Goal: Task Accomplishment & Management: Complete application form

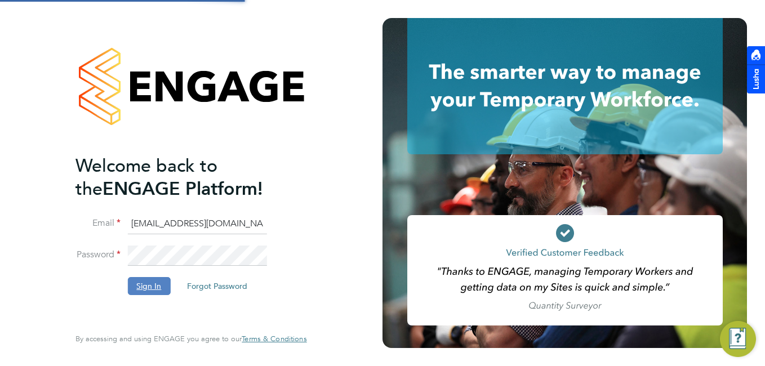
click at [131, 288] on button "Sign In" at bounding box center [148, 286] width 43 height 18
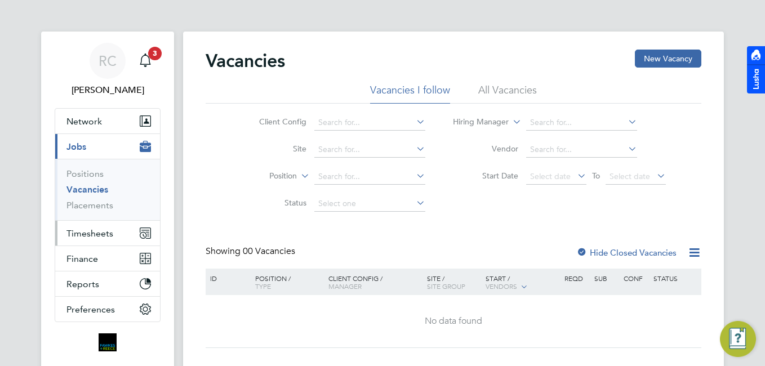
click at [114, 235] on button "Timesheets" at bounding box center [107, 233] width 105 height 25
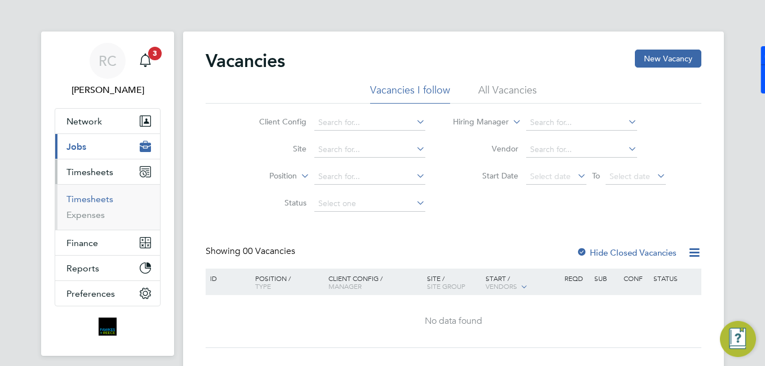
click at [108, 199] on link "Timesheets" at bounding box center [89, 199] width 47 height 11
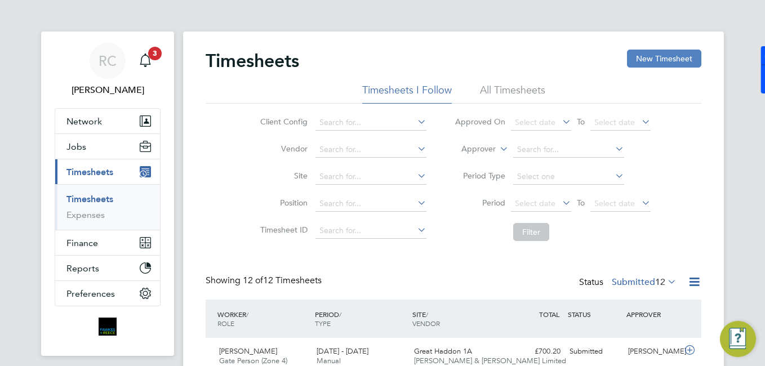
click at [659, 64] on button "New Timesheet" at bounding box center [664, 59] width 74 height 18
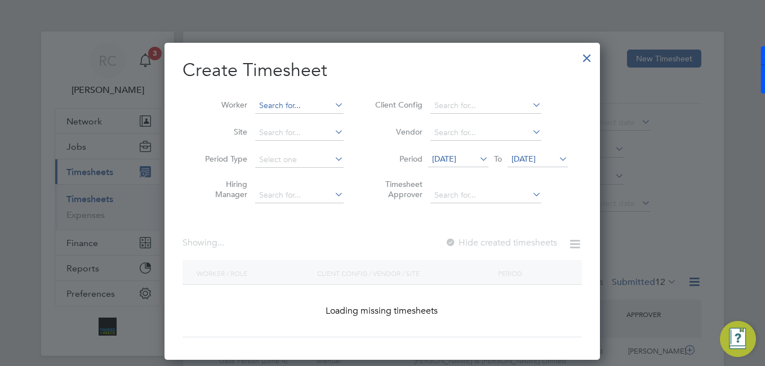
click at [305, 98] on input at bounding box center [299, 106] width 88 height 16
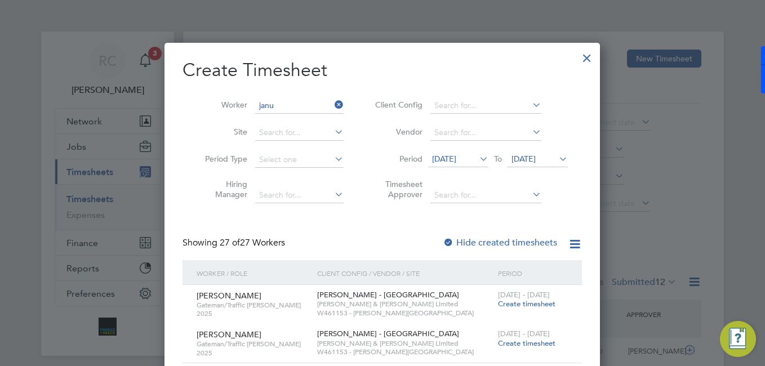
click at [325, 128] on li "[PERSON_NAME]" at bounding box center [308, 135] width 106 height 15
type input "[PERSON_NAME]"
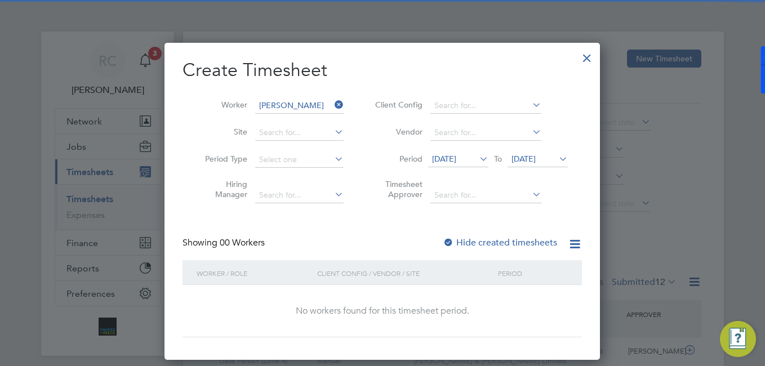
click at [332, 105] on icon at bounding box center [332, 105] width 0 height 16
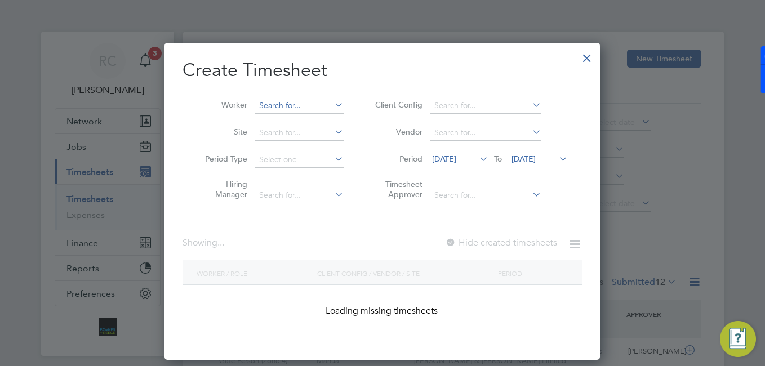
click at [314, 108] on input at bounding box center [299, 106] width 88 height 16
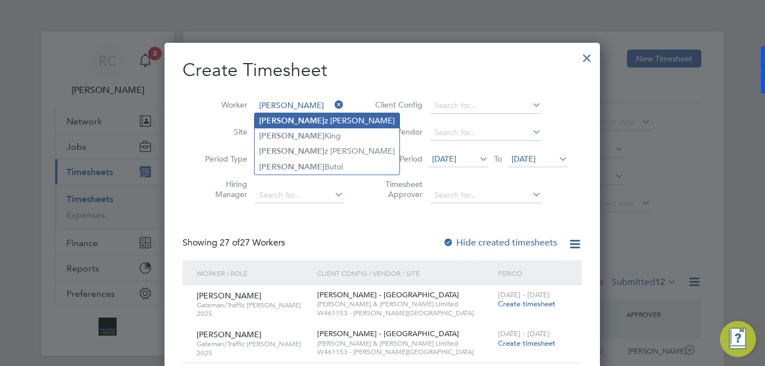
click at [278, 121] on b "[PERSON_NAME]" at bounding box center [291, 121] width 65 height 10
type input "[PERSON_NAME]"
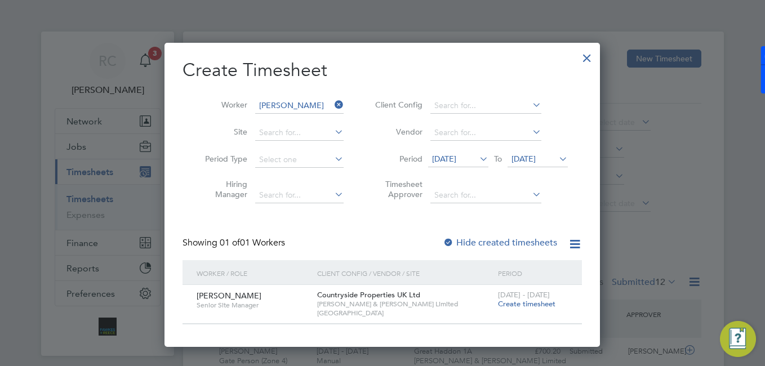
click at [515, 299] on span "[DATE] - [DATE]" at bounding box center [524, 295] width 52 height 10
click at [514, 302] on span "Create timesheet" at bounding box center [526, 304] width 57 height 10
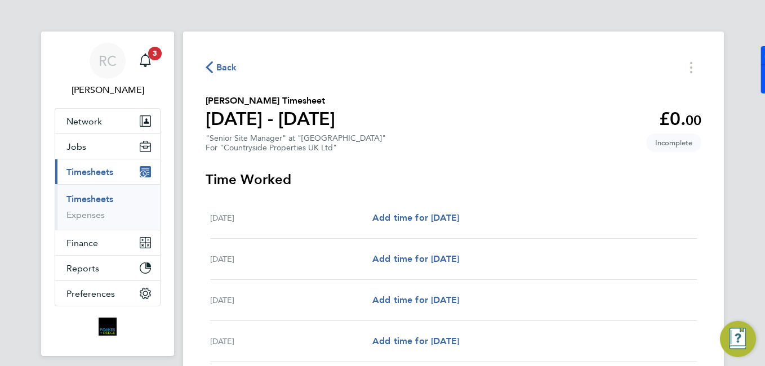
click at [230, 61] on span "Back" at bounding box center [226, 68] width 21 height 14
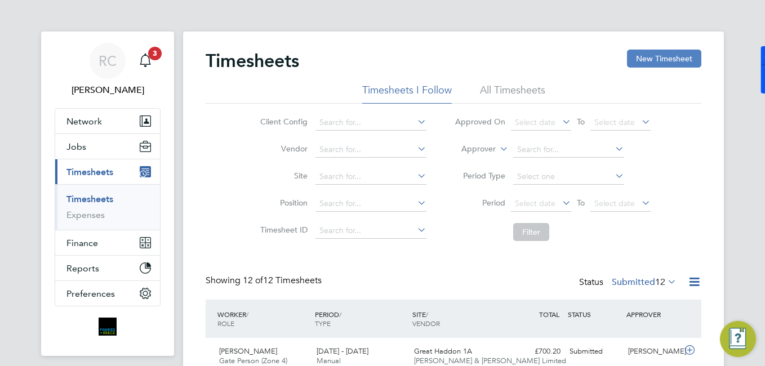
click at [648, 59] on button "New Timesheet" at bounding box center [664, 59] width 74 height 18
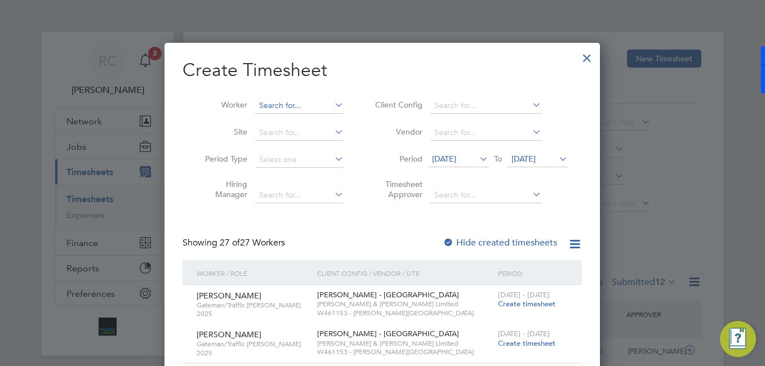
click at [279, 101] on input at bounding box center [299, 106] width 88 height 16
drag, startPoint x: 299, startPoint y: 108, endPoint x: 243, endPoint y: 105, distance: 56.4
click at [243, 105] on li "Worker [PERSON_NAME]" at bounding box center [270, 105] width 175 height 27
click at [305, 115] on li "[PERSON_NAME]" at bounding box center [327, 120] width 145 height 15
type input "[PERSON_NAME]"
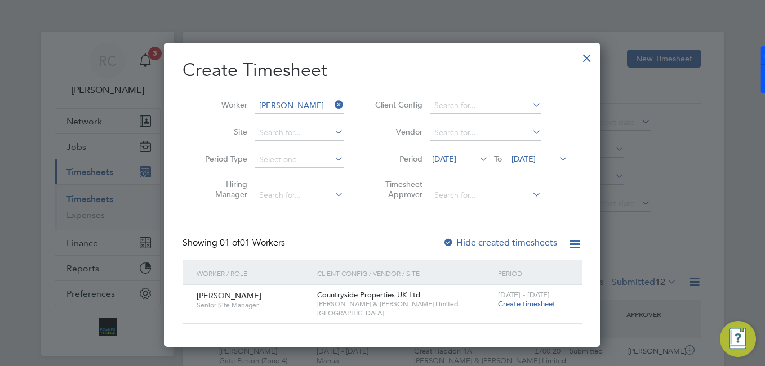
click at [474, 247] on label "Hide created timesheets" at bounding box center [500, 242] width 114 height 11
click at [477, 154] on icon at bounding box center [477, 159] width 0 height 16
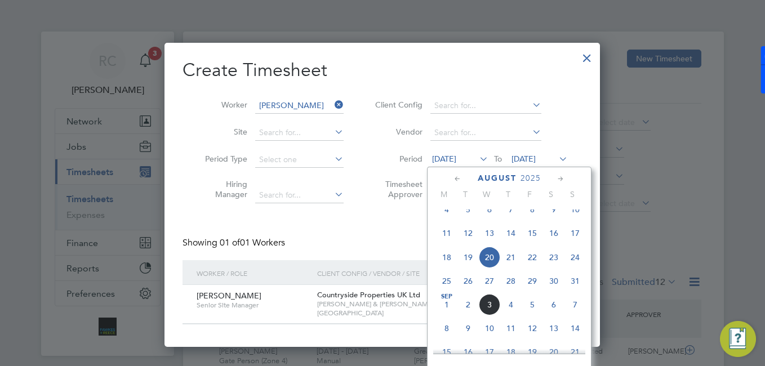
click at [446, 286] on span "25" at bounding box center [446, 280] width 21 height 21
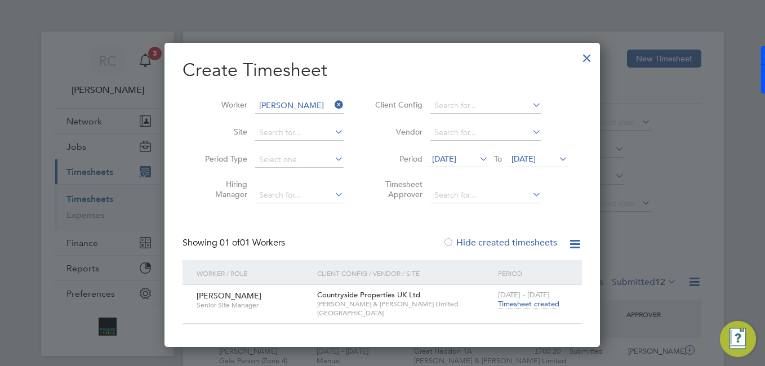
click at [500, 300] on span "Timesheet created" at bounding box center [528, 304] width 61 height 10
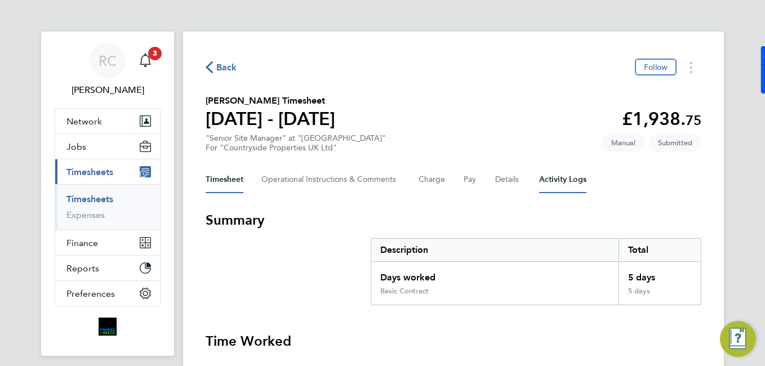
drag, startPoint x: 571, startPoint y: 172, endPoint x: 506, endPoint y: 177, distance: 64.9
click at [568, 172] on Logs-tab "Activity Logs" at bounding box center [562, 179] width 47 height 27
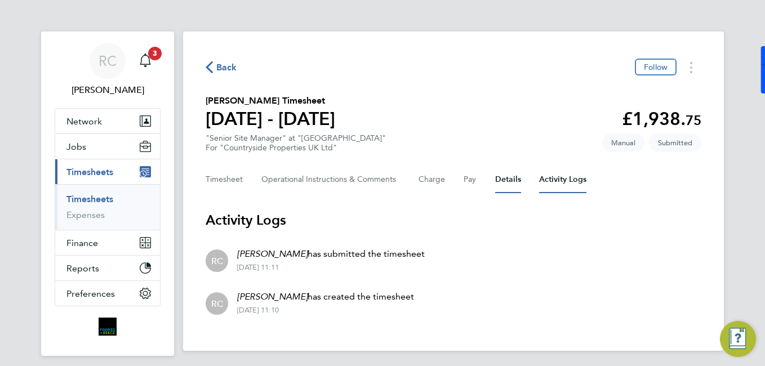
click at [498, 177] on button "Details" at bounding box center [508, 179] width 26 height 27
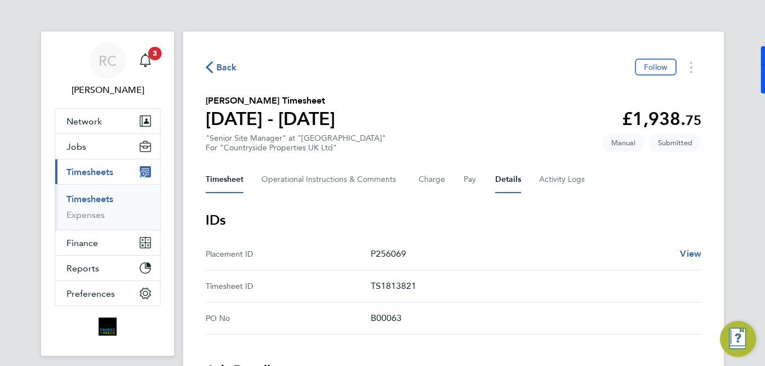
click at [230, 180] on button "Timesheet" at bounding box center [225, 179] width 38 height 27
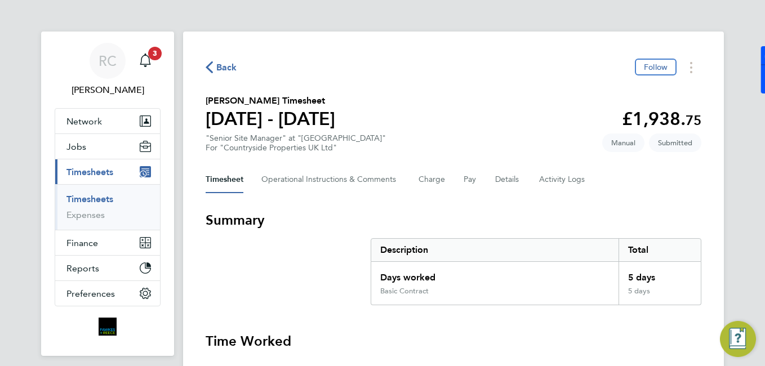
click at [97, 197] on link "Timesheets" at bounding box center [89, 199] width 47 height 11
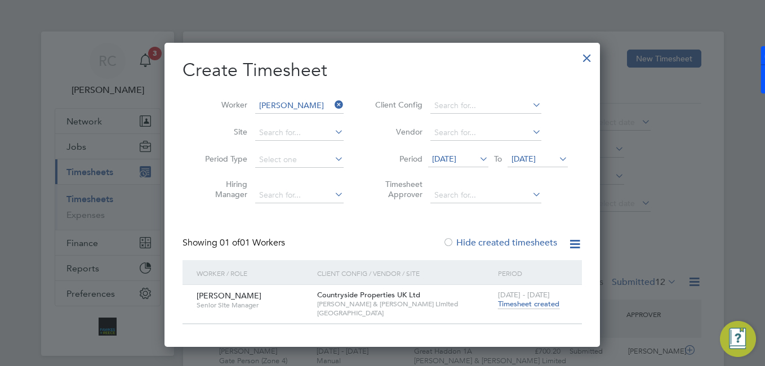
click at [332, 106] on icon at bounding box center [332, 105] width 0 height 16
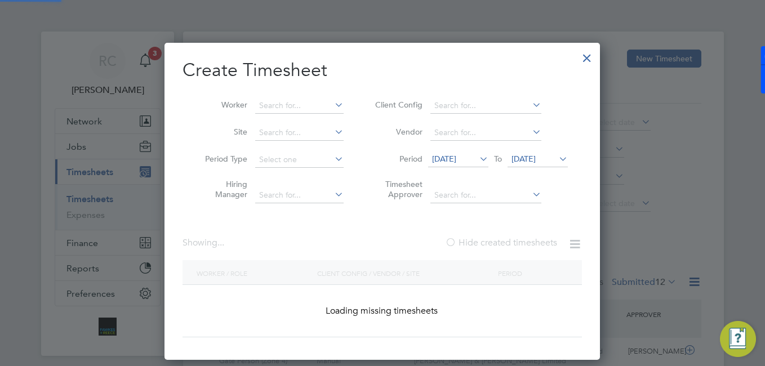
drag, startPoint x: 326, startPoint y: 106, endPoint x: 332, endPoint y: 101, distance: 8.4
click at [325, 106] on input at bounding box center [299, 106] width 88 height 16
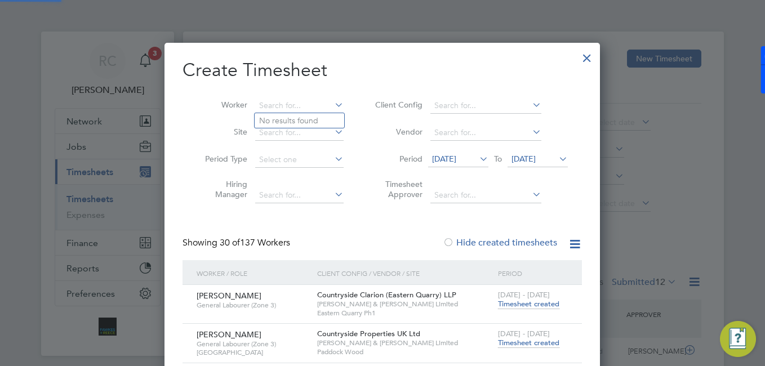
type input "a"
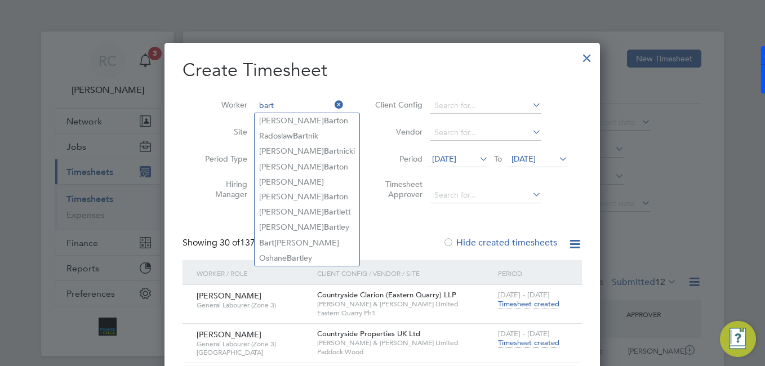
click at [300, 108] on input "bart" at bounding box center [299, 106] width 88 height 16
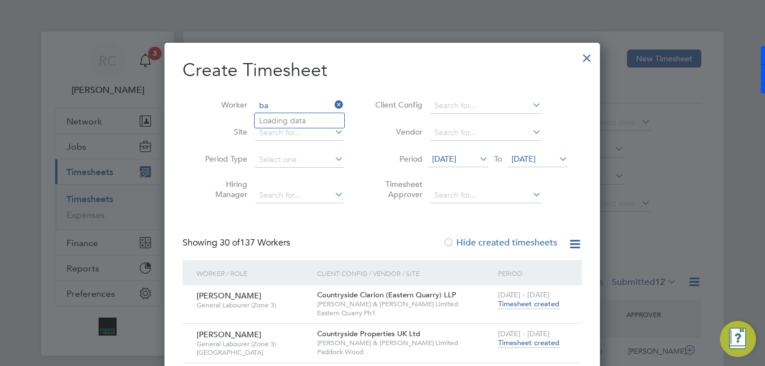
type input "b"
type input "B"
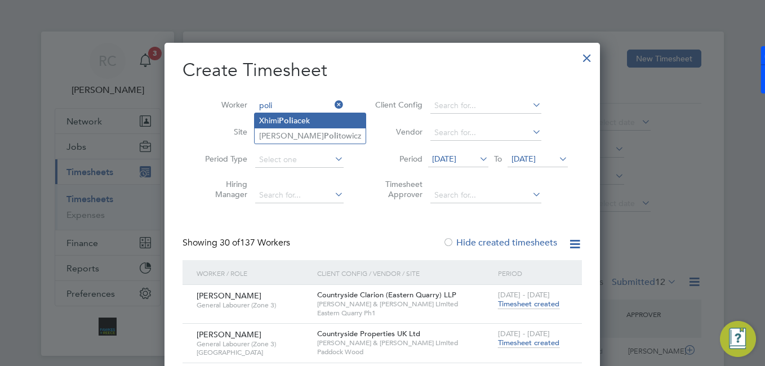
type input "poli"
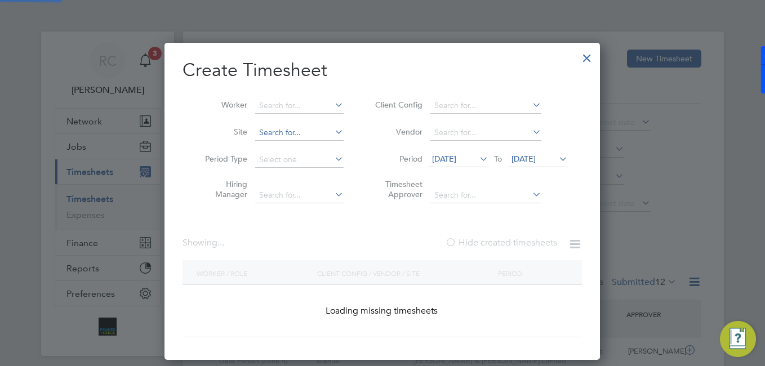
drag, startPoint x: 288, startPoint y: 124, endPoint x: 295, endPoint y: 133, distance: 10.5
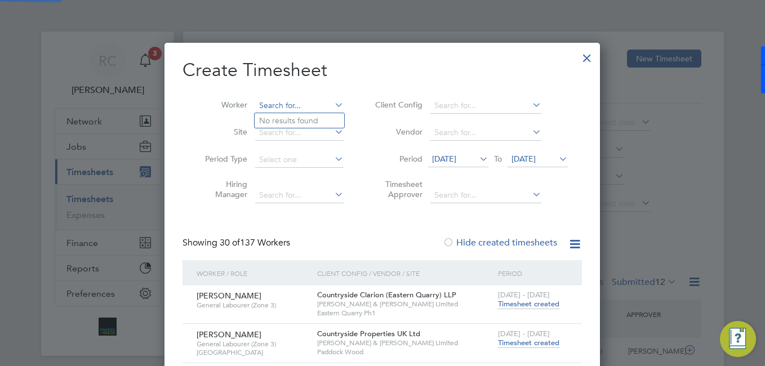
click at [304, 107] on input at bounding box center [299, 106] width 88 height 16
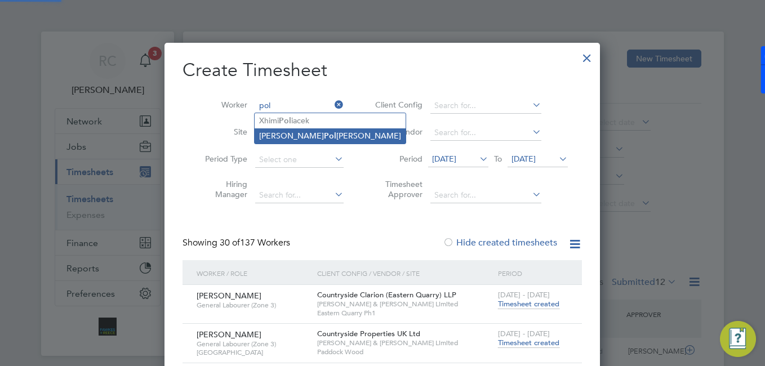
click at [301, 130] on li "[PERSON_NAME]" at bounding box center [330, 135] width 151 height 15
type input "[PERSON_NAME]"
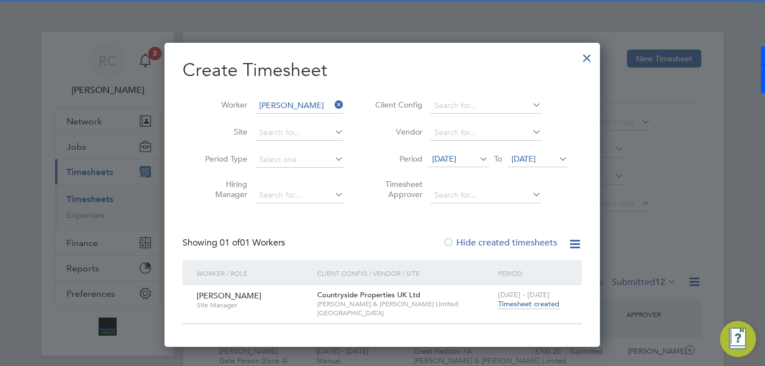
click at [531, 305] on span "Timesheet created" at bounding box center [528, 304] width 61 height 10
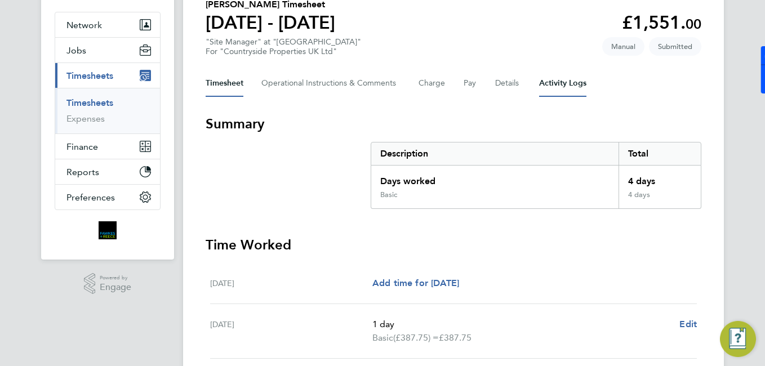
click at [551, 76] on Logs-tab "Activity Logs" at bounding box center [562, 83] width 47 height 27
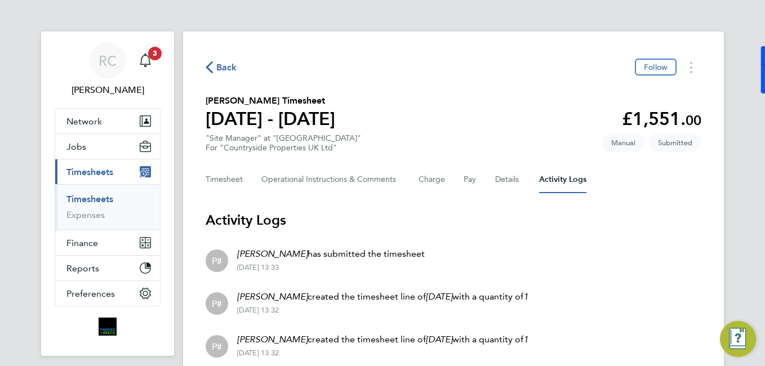
click at [451, 178] on div "Timesheet Operational Instructions & Comments Charge Pay Details Activity Logs" at bounding box center [454, 179] width 496 height 27
click at [504, 175] on button "Details" at bounding box center [508, 179] width 26 height 27
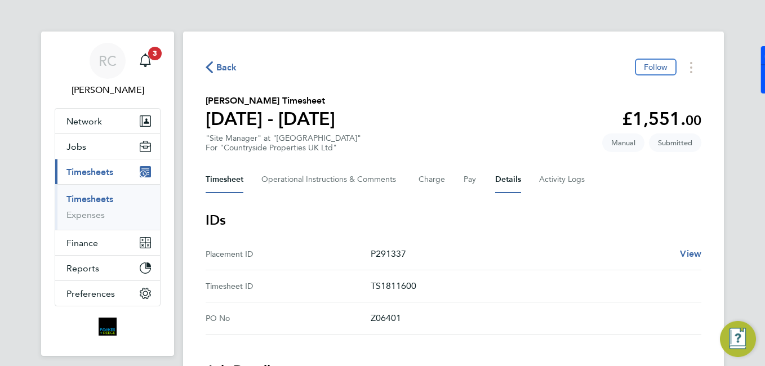
click at [212, 180] on button "Timesheet" at bounding box center [225, 179] width 38 height 27
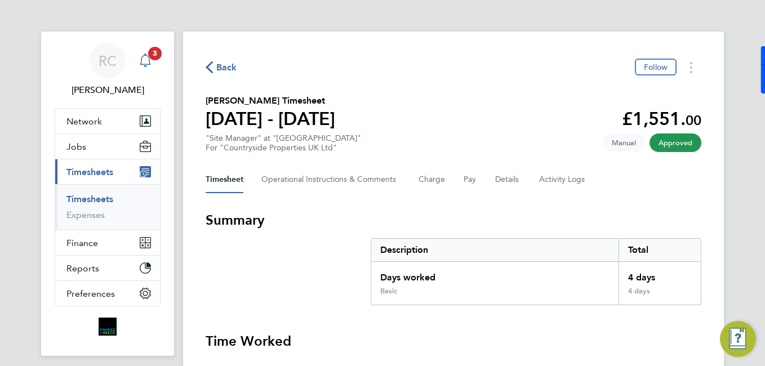
click at [149, 56] on link "Notifications 3" at bounding box center [145, 61] width 23 height 36
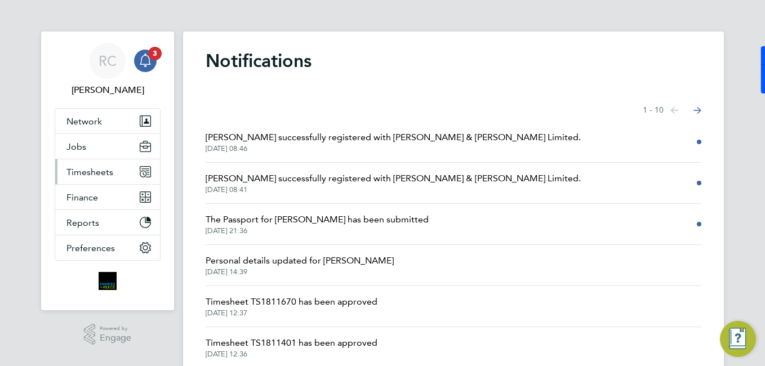
click at [112, 172] on span "Timesheets" at bounding box center [89, 172] width 47 height 11
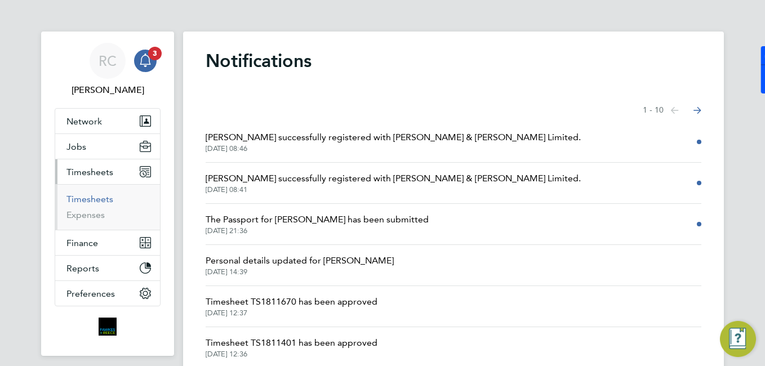
click at [103, 199] on link "Timesheets" at bounding box center [89, 199] width 47 height 11
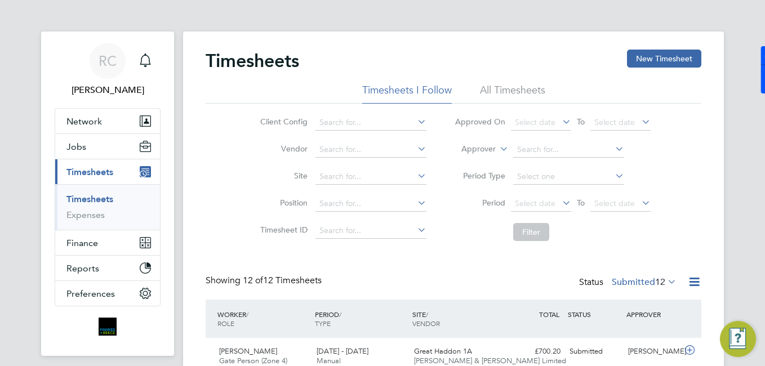
click at [86, 195] on link "Timesheets" at bounding box center [89, 199] width 47 height 11
click at [642, 59] on button "New Timesheet" at bounding box center [664, 59] width 74 height 18
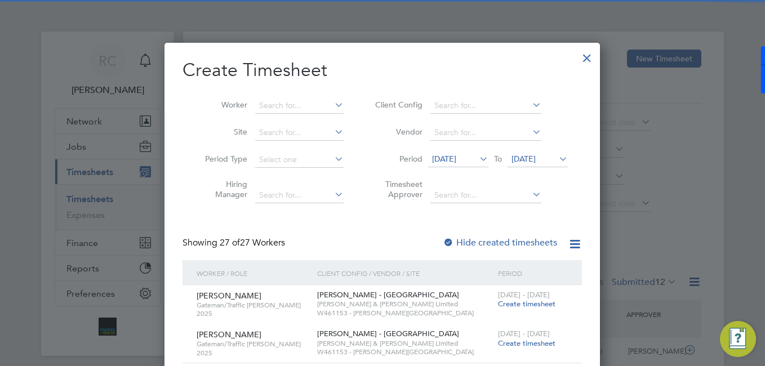
scroll to position [1814, 436]
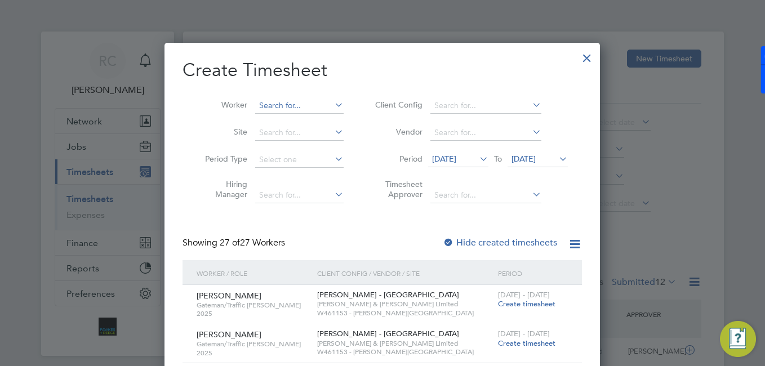
click at [330, 103] on input at bounding box center [299, 106] width 88 height 16
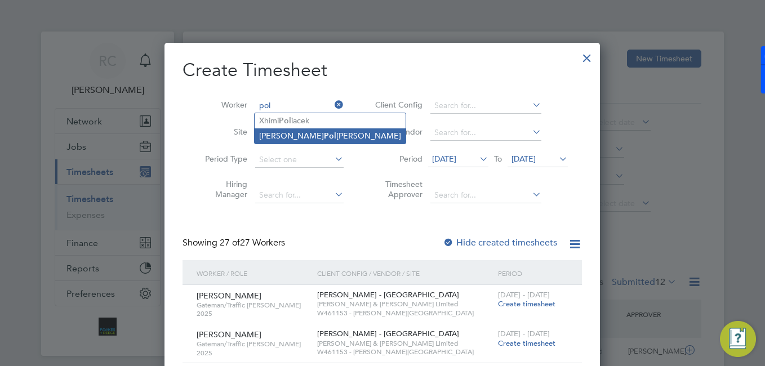
click at [331, 134] on li "[PERSON_NAME]" at bounding box center [330, 135] width 151 height 15
type input "[PERSON_NAME]"
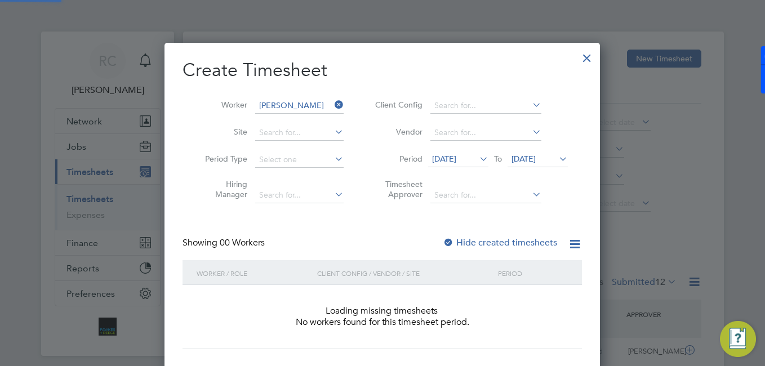
scroll to position [318, 436]
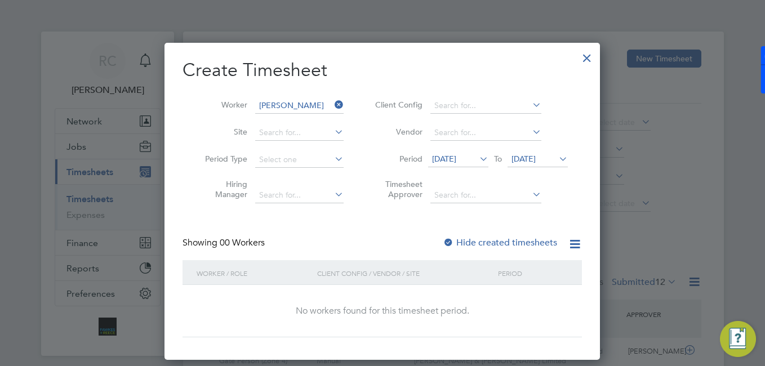
click at [491, 235] on div "Create Timesheet Worker Bartosz Politowicz Site Period Type Hiring Manager Clie…" at bounding box center [382, 198] width 399 height 279
click at [332, 102] on icon at bounding box center [332, 105] width 0 height 16
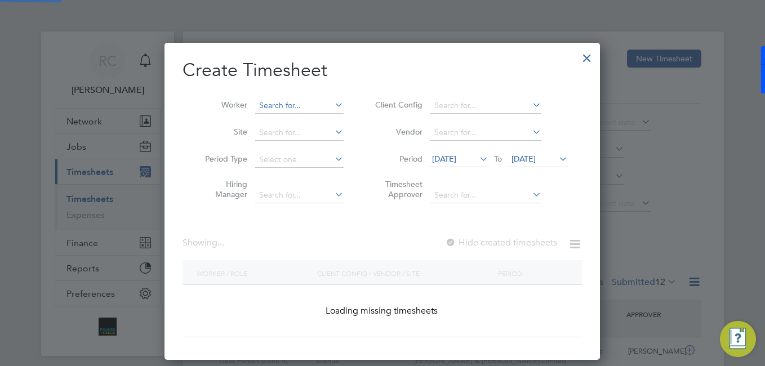
click at [324, 104] on input at bounding box center [299, 106] width 88 height 16
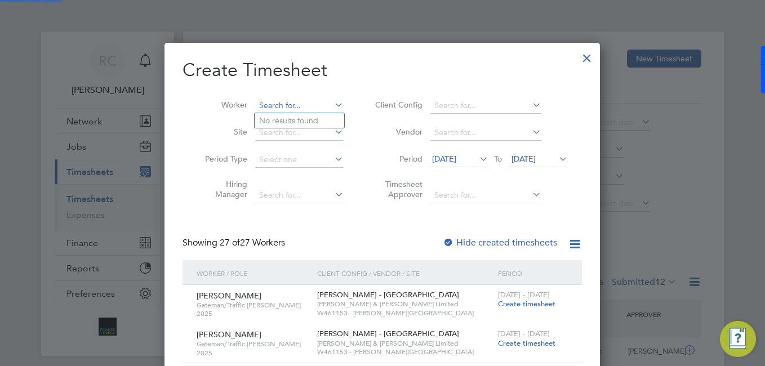
scroll to position [1814, 436]
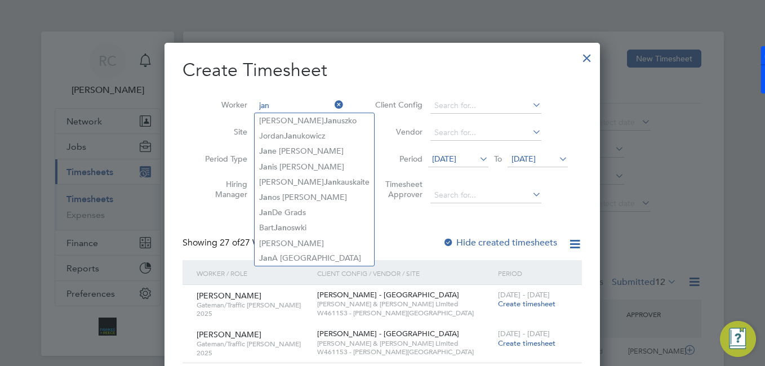
click at [296, 112] on input "jan" at bounding box center [299, 106] width 88 height 16
click at [324, 117] on b "Jan" at bounding box center [330, 121] width 13 height 10
type input "[PERSON_NAME]"
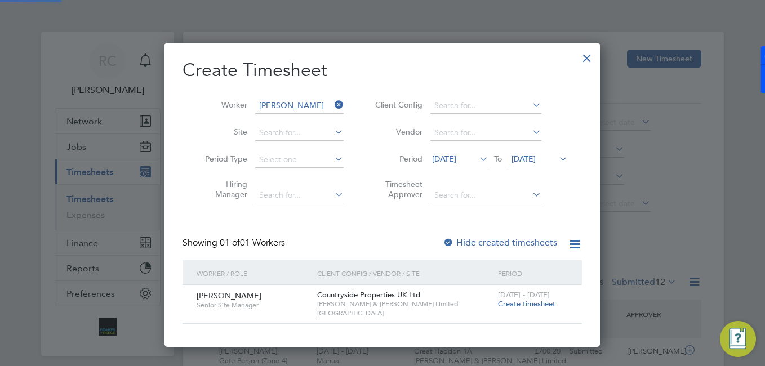
scroll to position [6, 6]
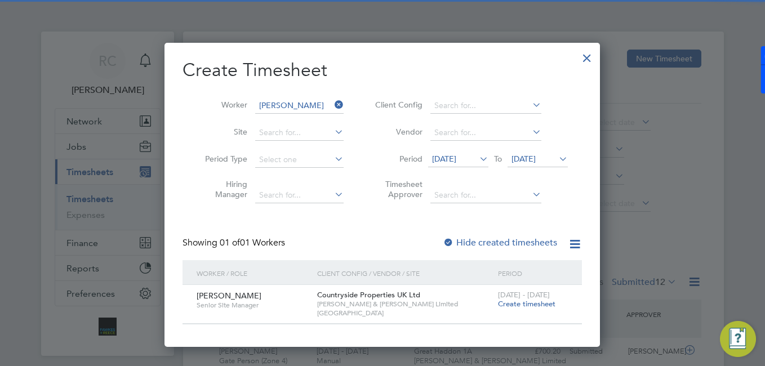
click at [523, 299] on span "[DATE] - [DATE]" at bounding box center [524, 295] width 52 height 10
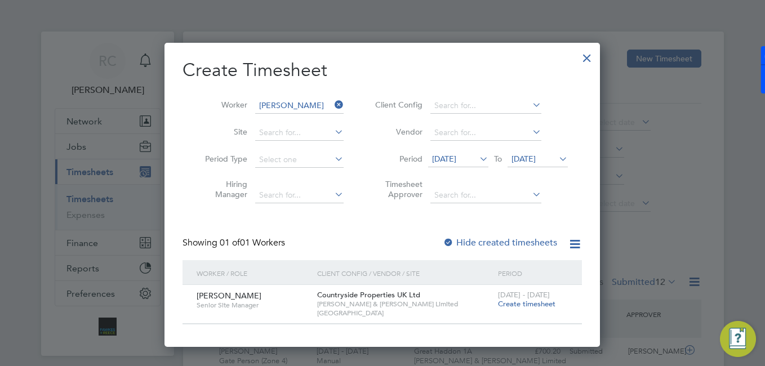
click at [523, 299] on span "Create timesheet" at bounding box center [526, 304] width 57 height 10
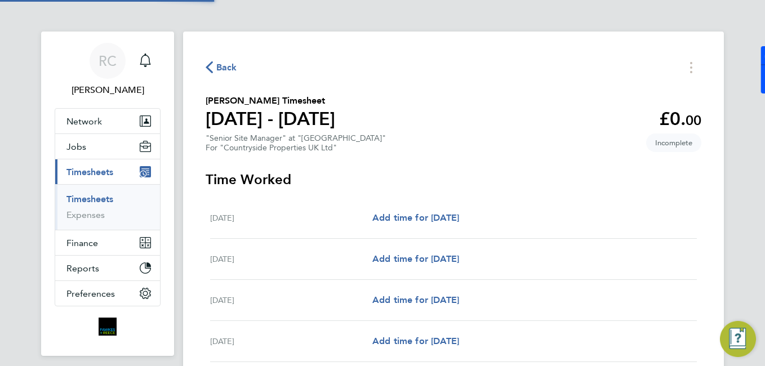
click at [231, 66] on span "Back" at bounding box center [226, 68] width 21 height 14
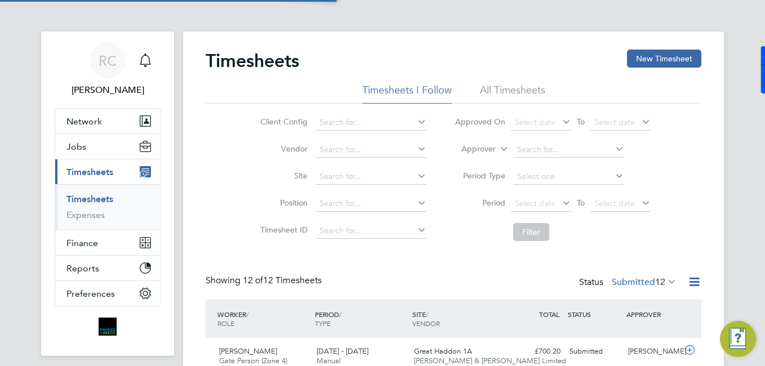
scroll to position [29, 98]
click at [91, 199] on link "Timesheets" at bounding box center [89, 199] width 47 height 11
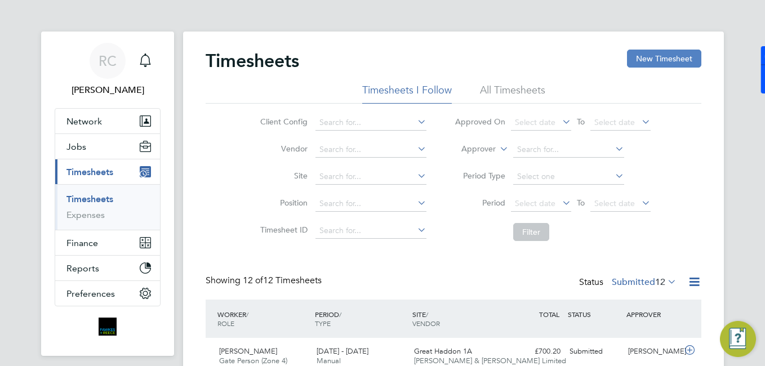
click at [652, 59] on button "New Timesheet" at bounding box center [664, 59] width 74 height 18
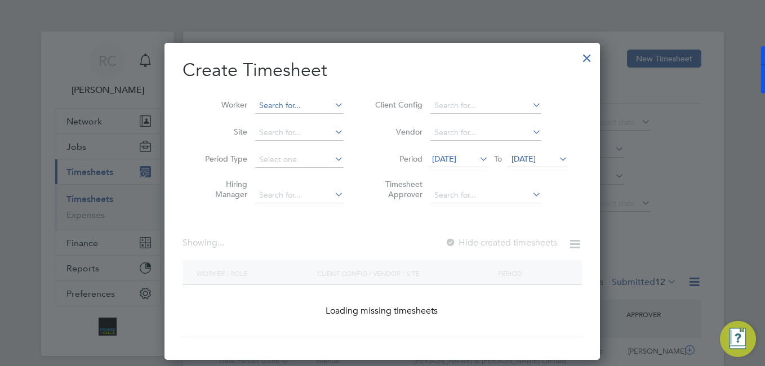
click at [313, 108] on input at bounding box center [299, 106] width 88 height 16
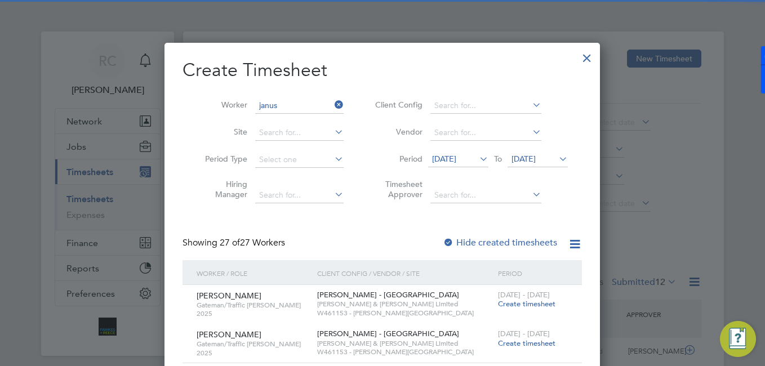
click at [324, 125] on b "Janus" at bounding box center [334, 121] width 21 height 10
type input "[PERSON_NAME]"
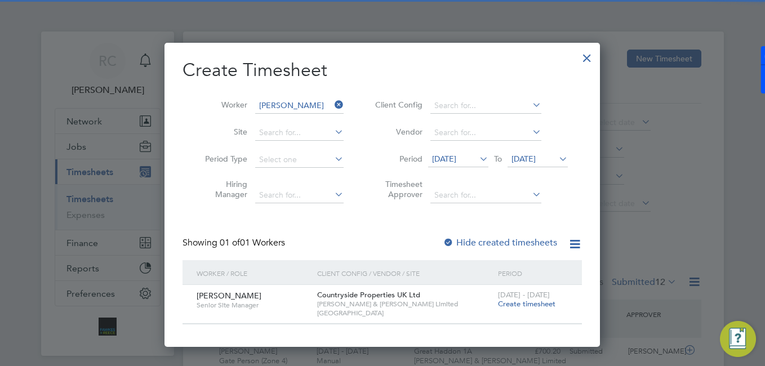
click at [456, 159] on span "[DATE]" at bounding box center [444, 159] width 24 height 10
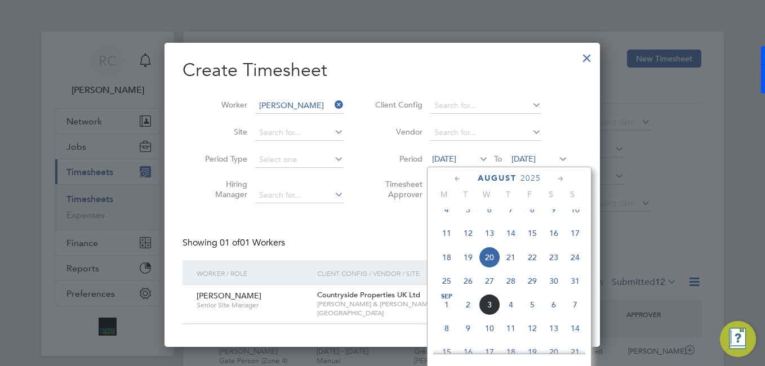
click at [442, 292] on span "25" at bounding box center [446, 280] width 21 height 21
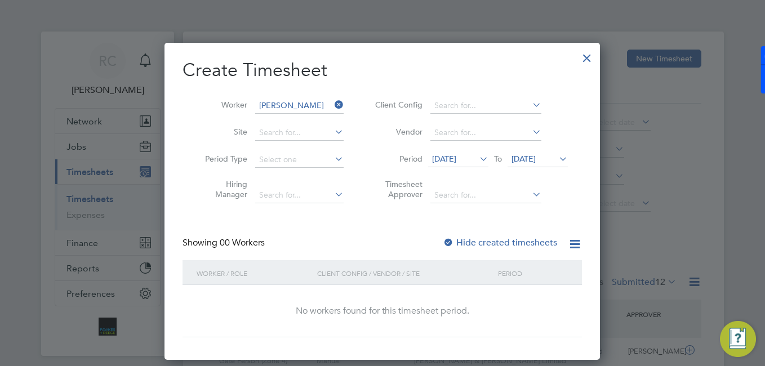
click at [517, 242] on label "Hide created timesheets" at bounding box center [500, 242] width 114 height 11
click at [554, 143] on li "Vendor" at bounding box center [470, 132] width 224 height 27
drag, startPoint x: 553, startPoint y: 154, endPoint x: 557, endPoint y: 161, distance: 7.7
click at [536, 155] on span "[DATE]" at bounding box center [523, 159] width 24 height 10
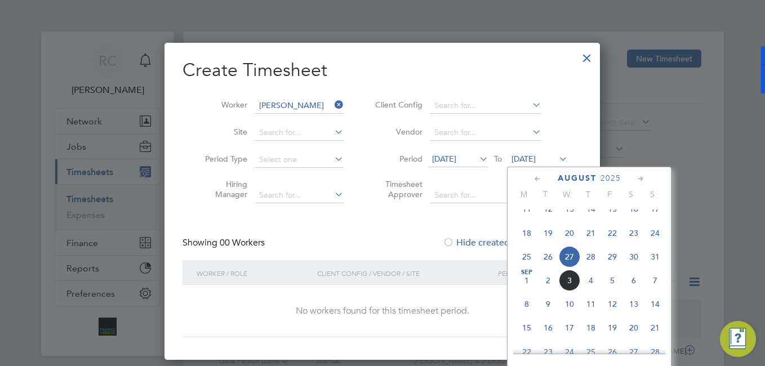
click at [653, 263] on span "31" at bounding box center [654, 256] width 21 height 21
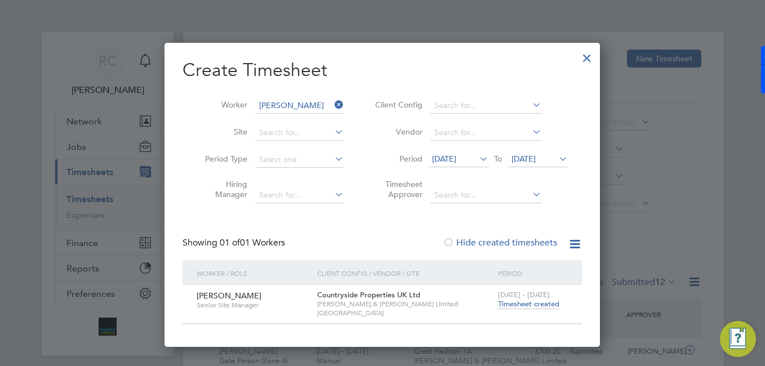
drag, startPoint x: 524, startPoint y: 306, endPoint x: 515, endPoint y: 308, distance: 9.7
click at [525, 306] on span "Timesheet created" at bounding box center [528, 304] width 61 height 10
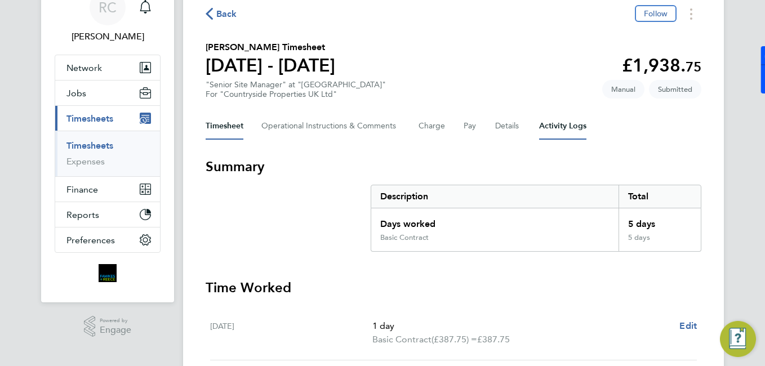
click at [558, 135] on Logs-tab "Activity Logs" at bounding box center [562, 126] width 47 height 27
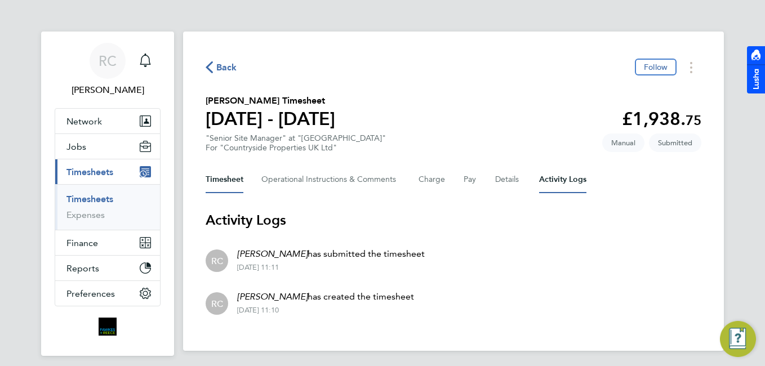
click at [225, 177] on button "Timesheet" at bounding box center [225, 179] width 38 height 27
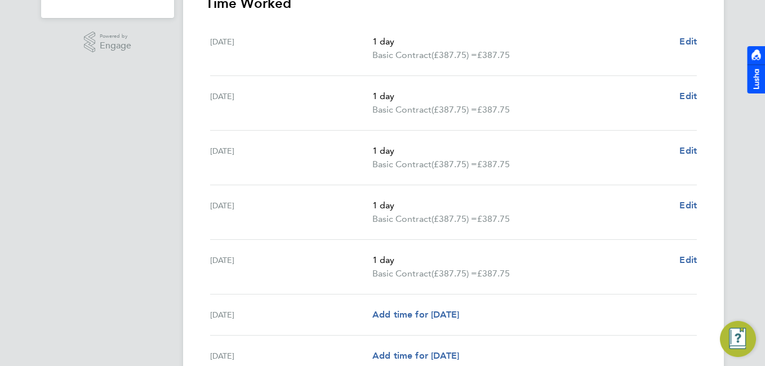
scroll to position [448, 0]
